Goal: Obtain resource: Download file/media

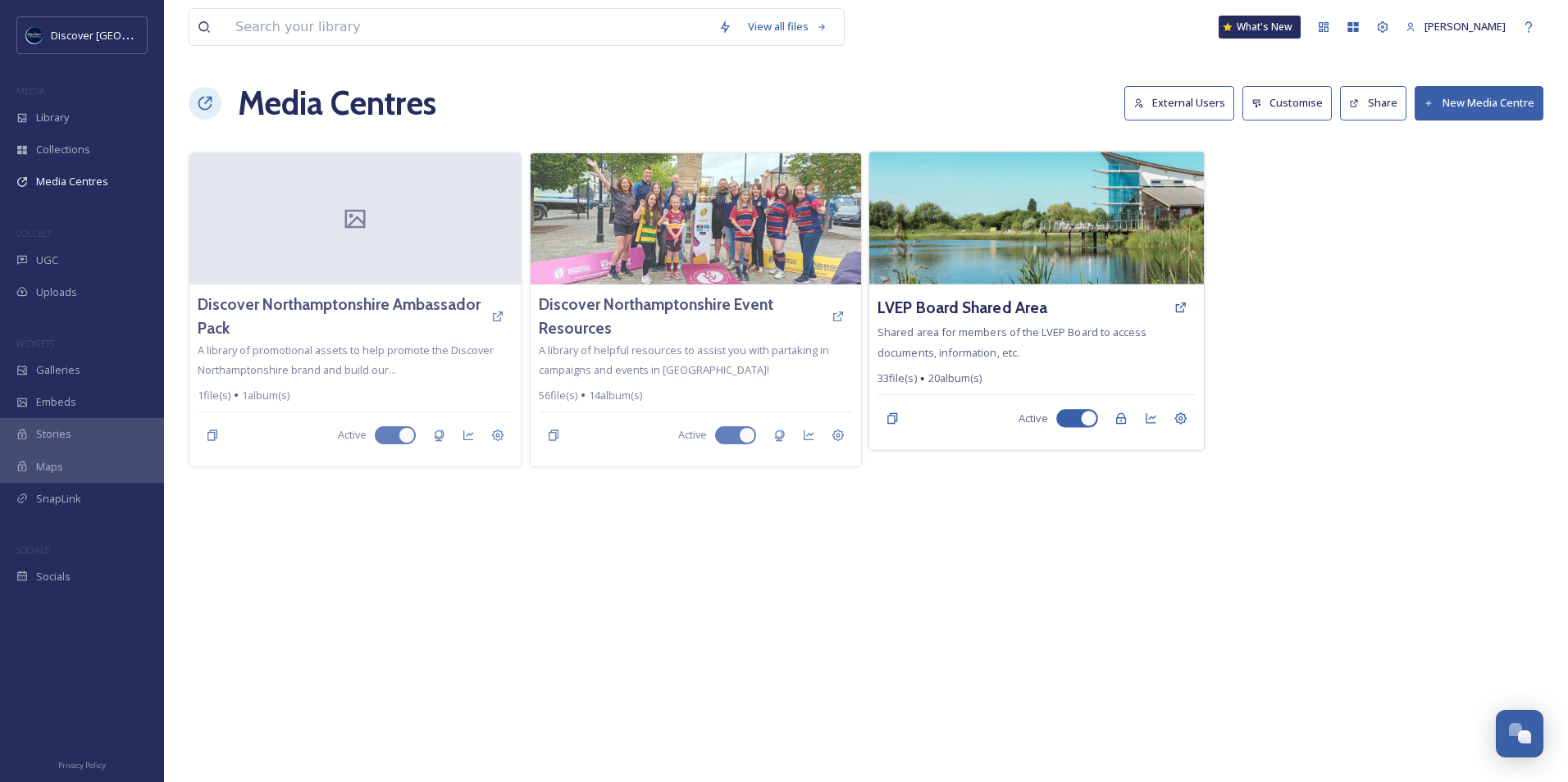
click at [933, 263] on img at bounding box center [1036, 218] width 335 height 133
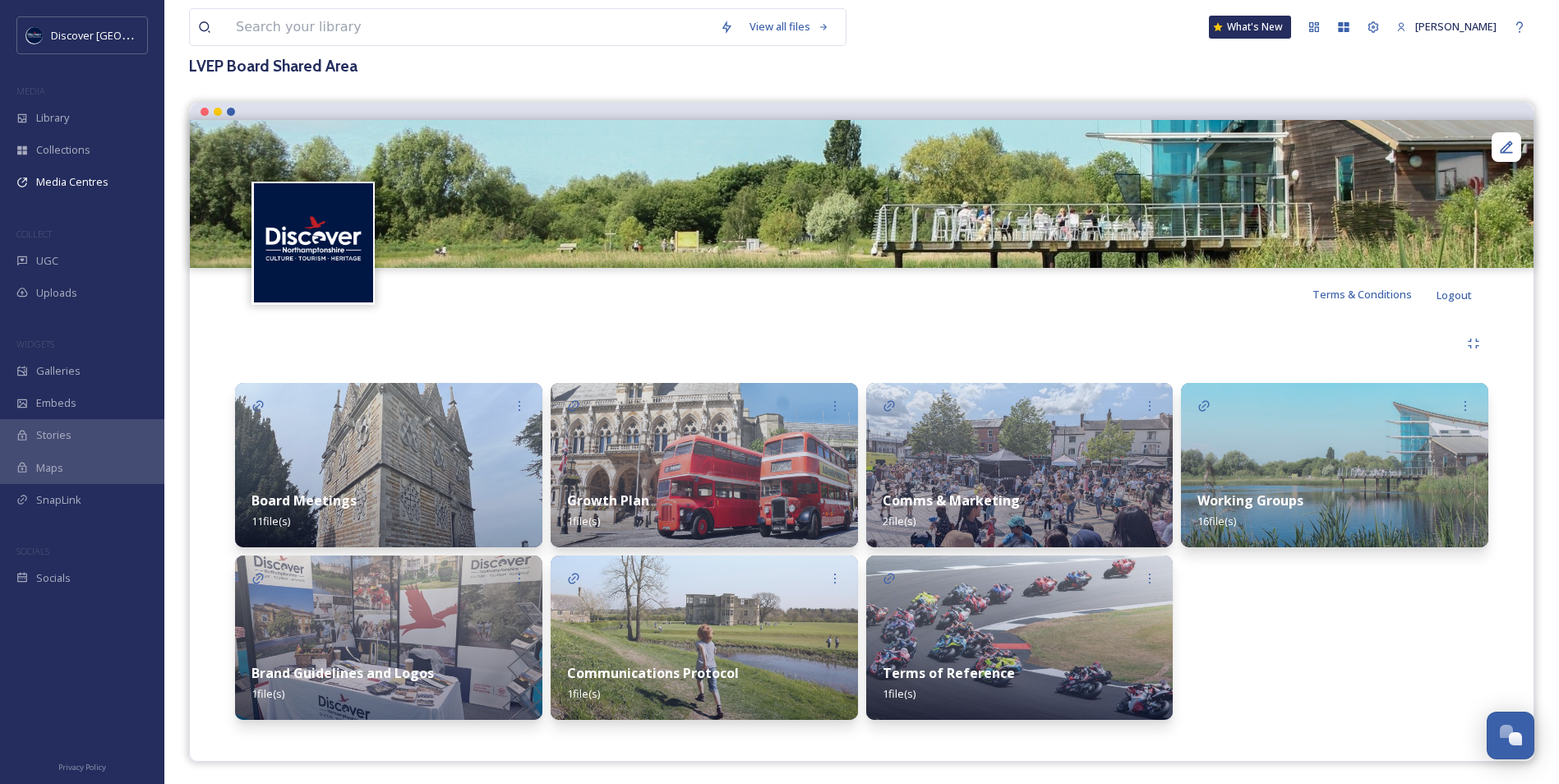
scroll to position [102, 0]
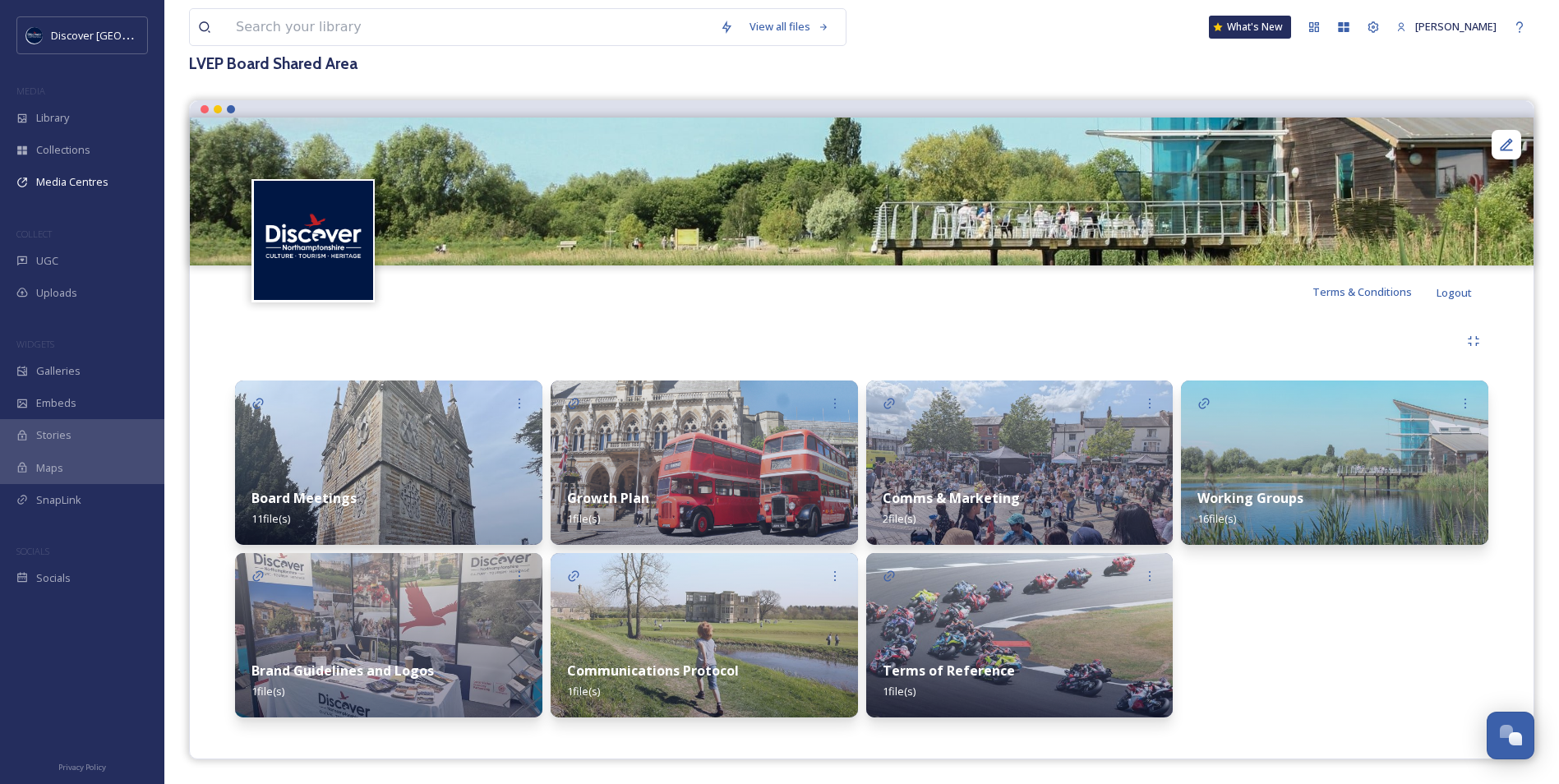
click at [1302, 461] on img at bounding box center [1334, 462] width 307 height 164
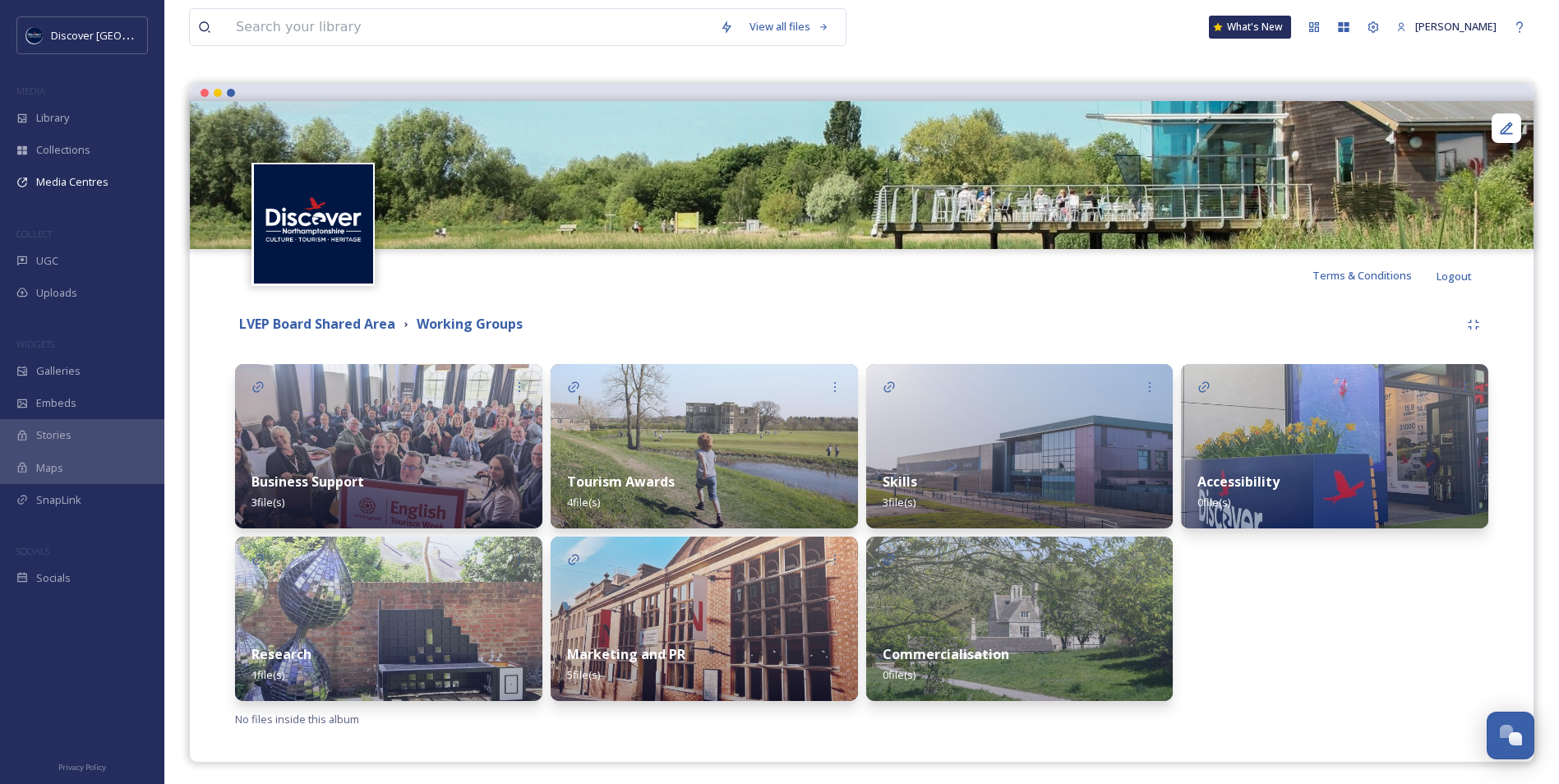
scroll to position [121, 0]
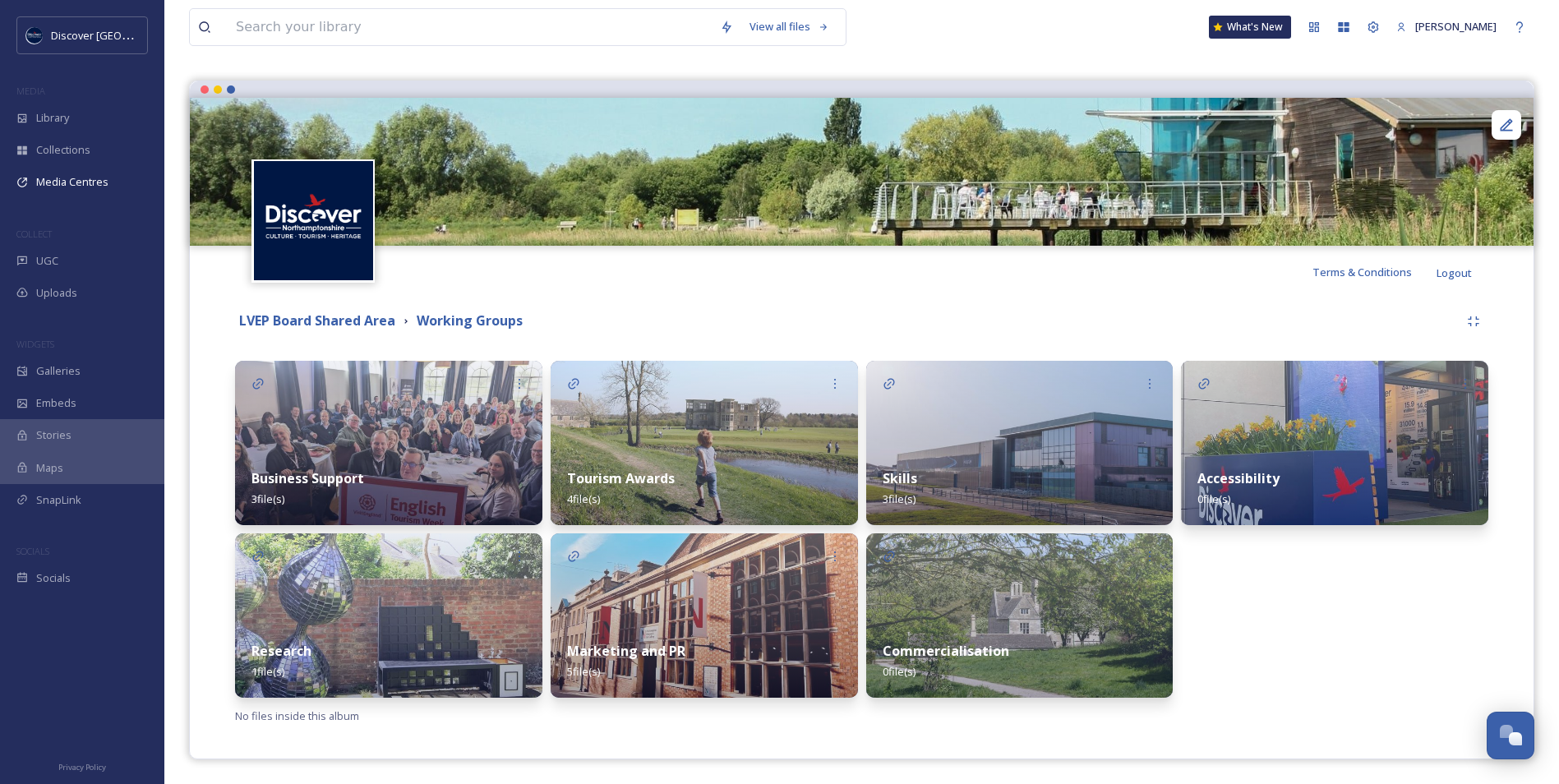
click at [363, 441] on img at bounding box center [388, 442] width 307 height 164
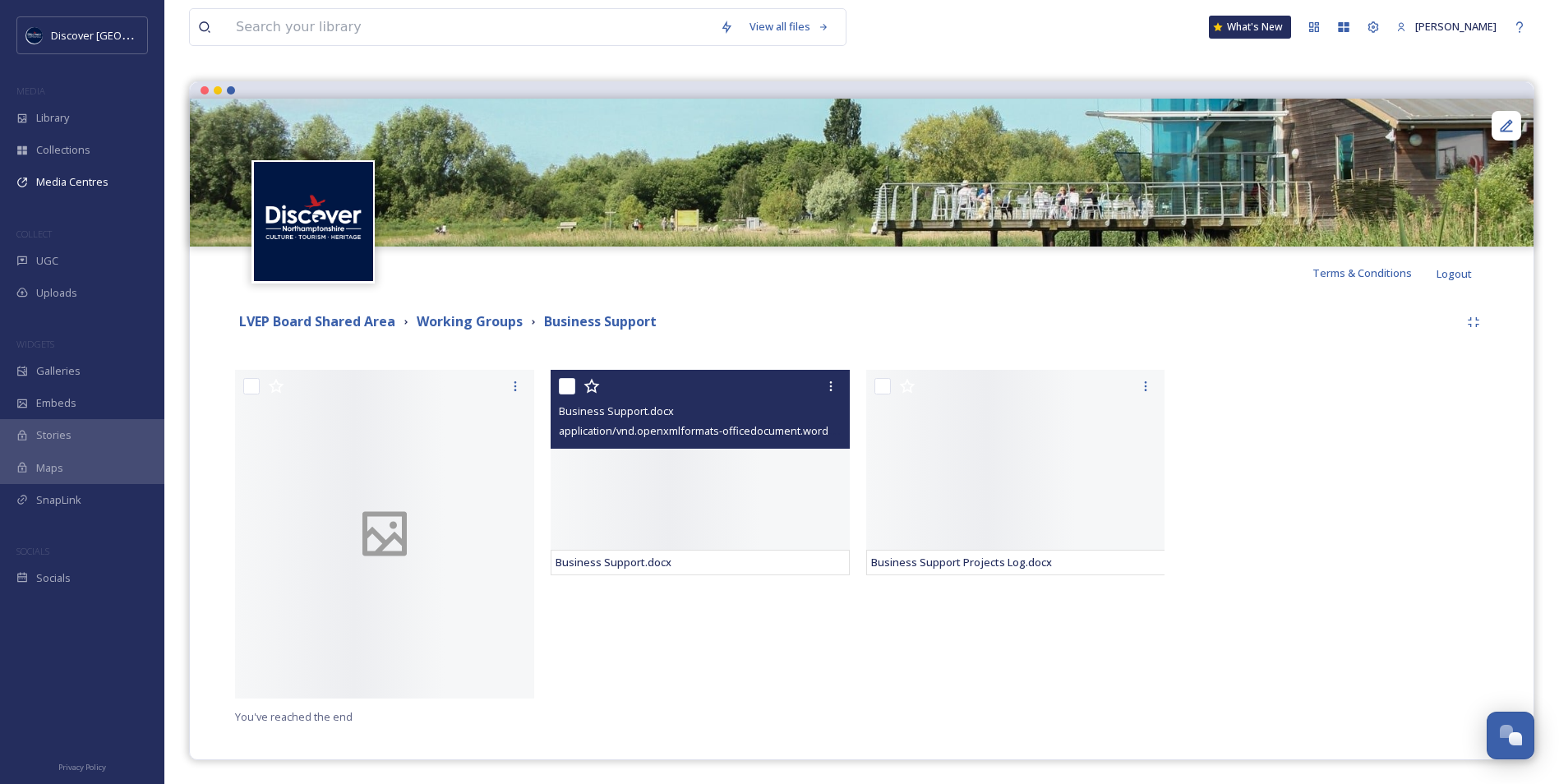
scroll to position [121, 0]
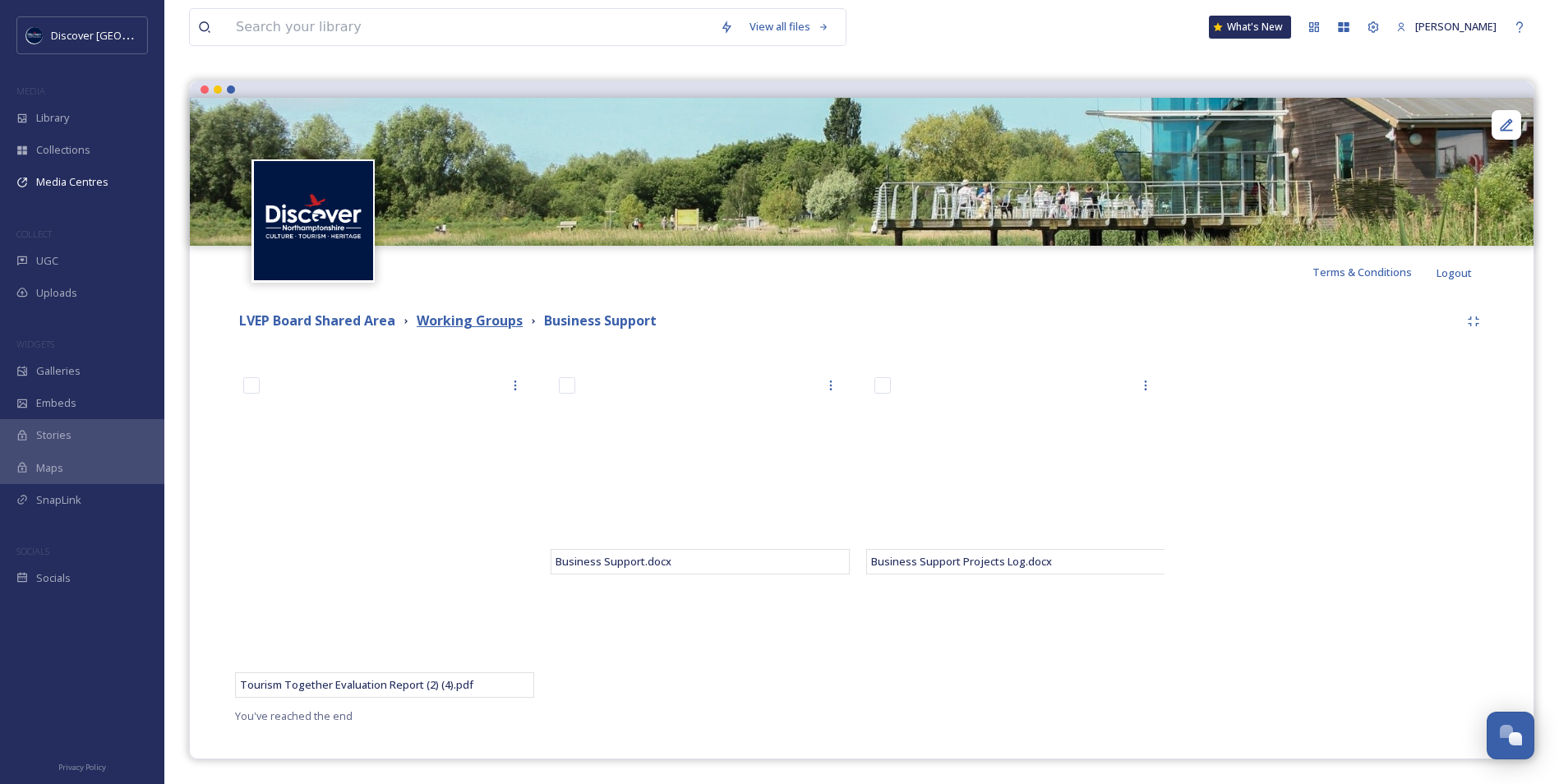
click at [460, 315] on strong "Working Groups" at bounding box center [470, 321] width 106 height 18
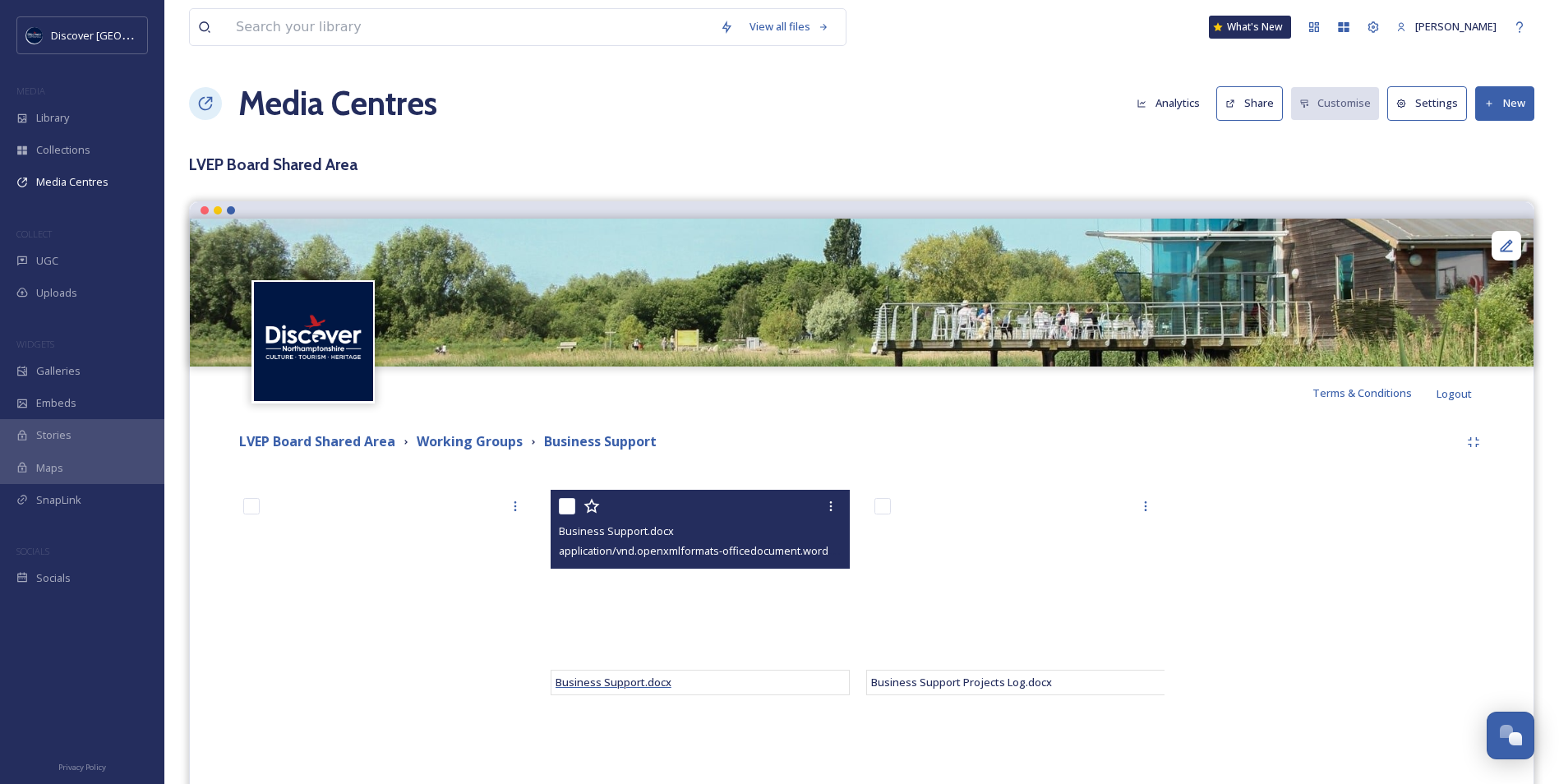
click at [621, 683] on span "Business Support.docx" at bounding box center [614, 682] width 116 height 15
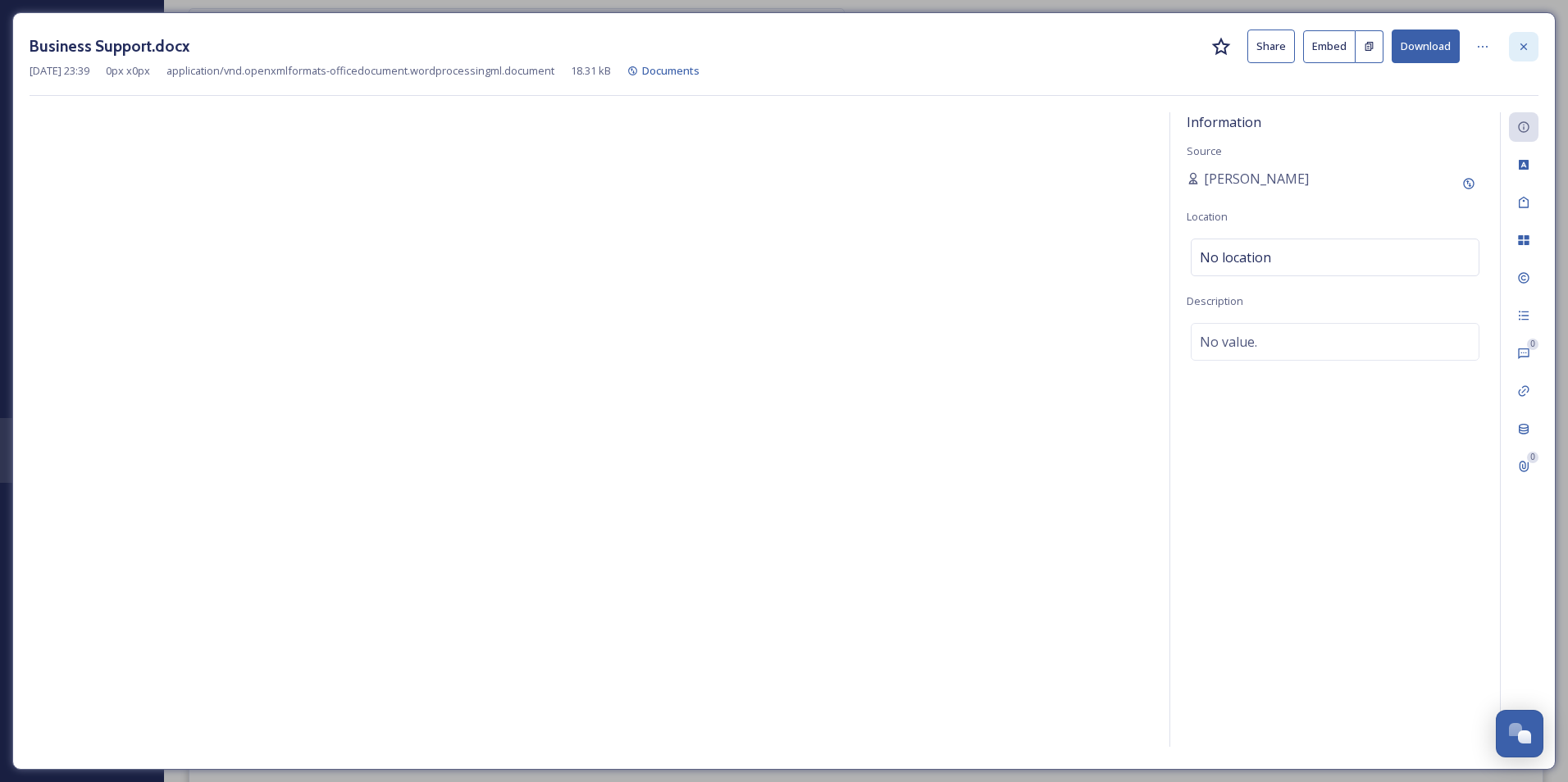
click at [1519, 39] on div at bounding box center [1524, 46] width 30 height 30
